Goal: Task Accomplishment & Management: Use online tool/utility

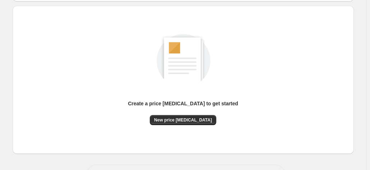
scroll to position [99, 0]
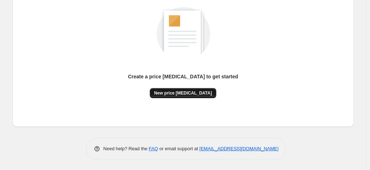
click at [204, 92] on span "New price [MEDICAL_DATA]" at bounding box center [183, 93] width 58 height 6
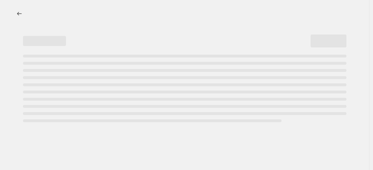
select select "percentage"
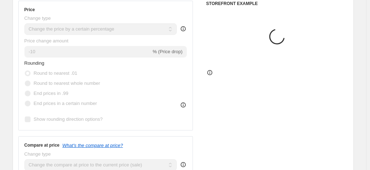
scroll to position [144, 0]
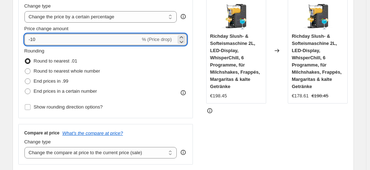
click at [83, 39] on input "-10" at bounding box center [82, 39] width 116 height 11
type input "-1"
type input "-25"
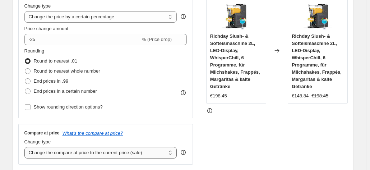
click at [177, 157] on select "Change the compare at price to the current price (sale) Change the compare at p…" at bounding box center [100, 152] width 153 height 11
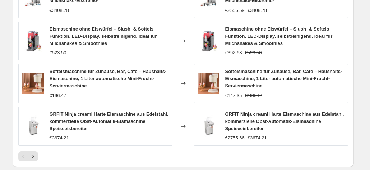
scroll to position [575, 0]
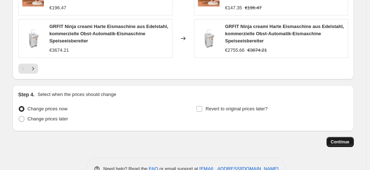
click at [347, 137] on button "Continue" at bounding box center [339, 142] width 27 height 10
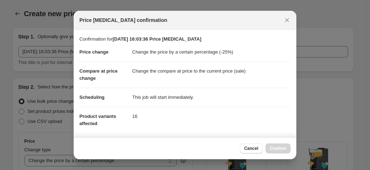
scroll to position [0, 0]
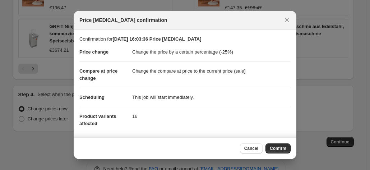
click at [278, 150] on span "Confirm" at bounding box center [278, 148] width 17 height 6
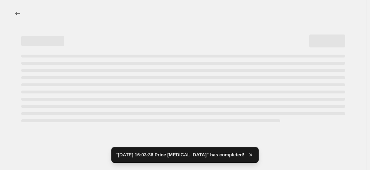
select select "percentage"
